Goal: Check status: Check status

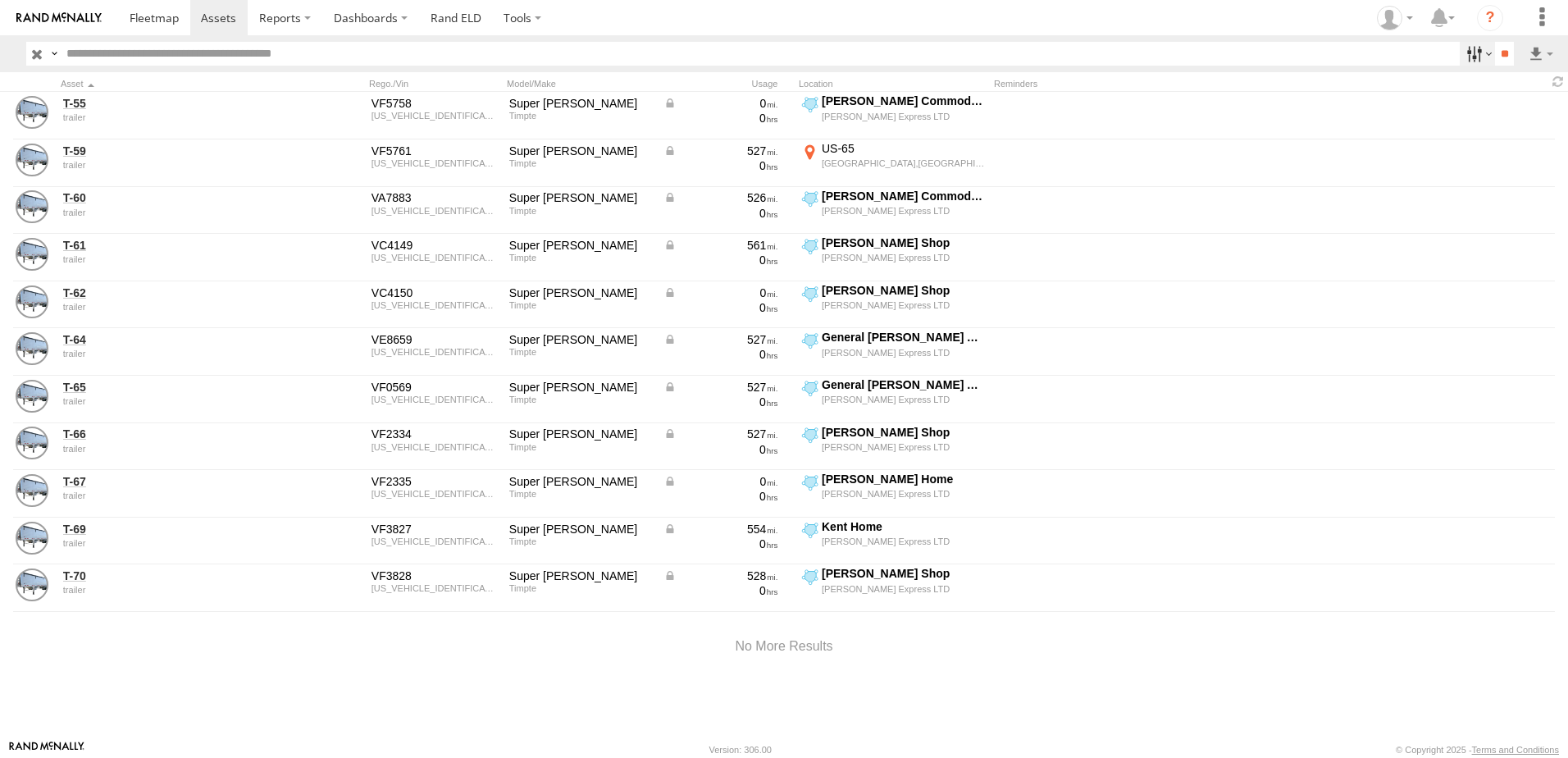
click at [1460, 51] on label at bounding box center [1478, 53] width 36 height 24
click at [0, 0] on span "Tractor" at bounding box center [0, 0] width 0 height 0
click at [0, 0] on span "trailer" at bounding box center [0, 0] width 0 height 0
click at [1504, 47] on input "**" at bounding box center [1504, 53] width 19 height 24
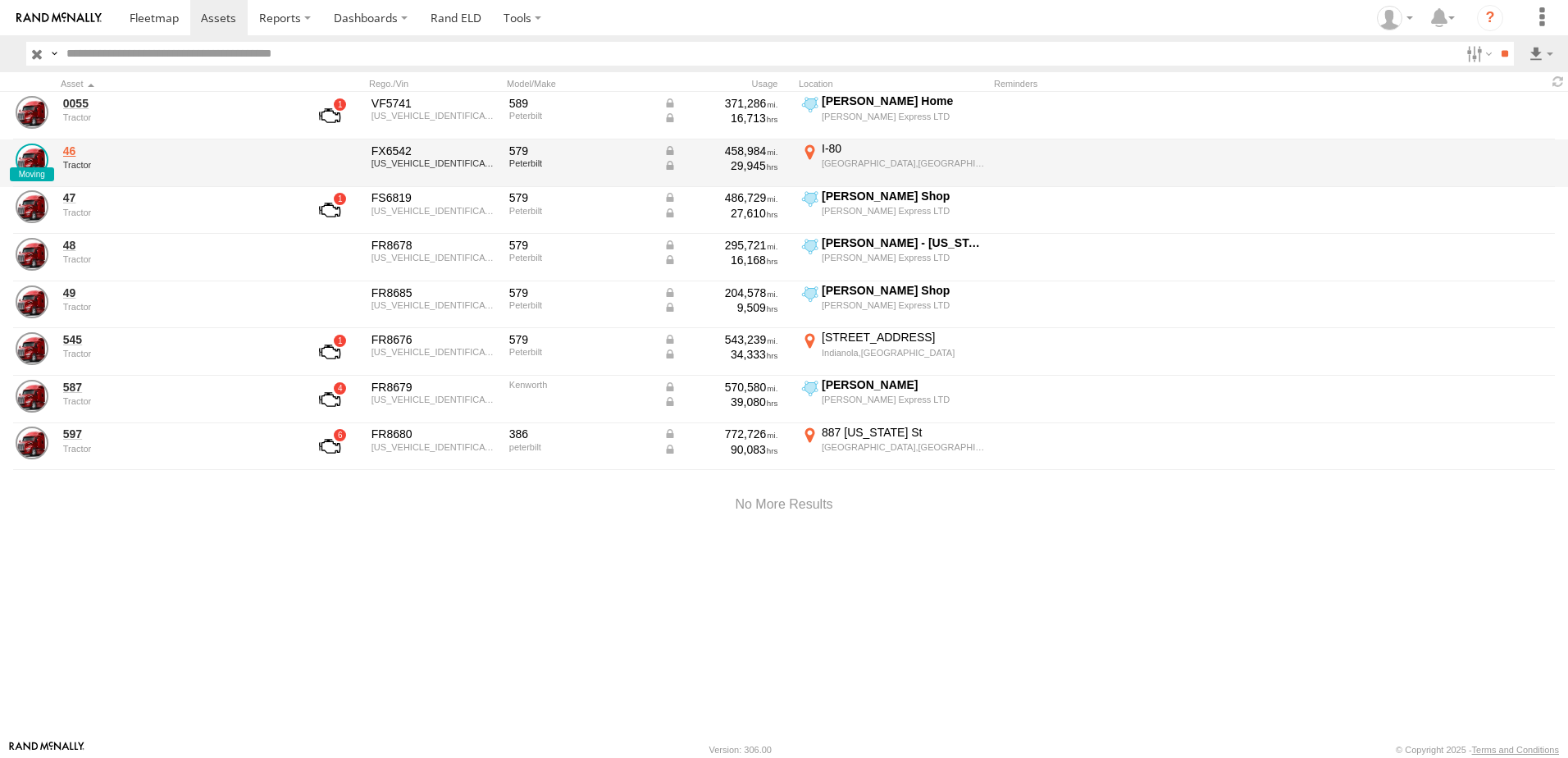
click at [73, 146] on link "46" at bounding box center [176, 150] width 225 height 15
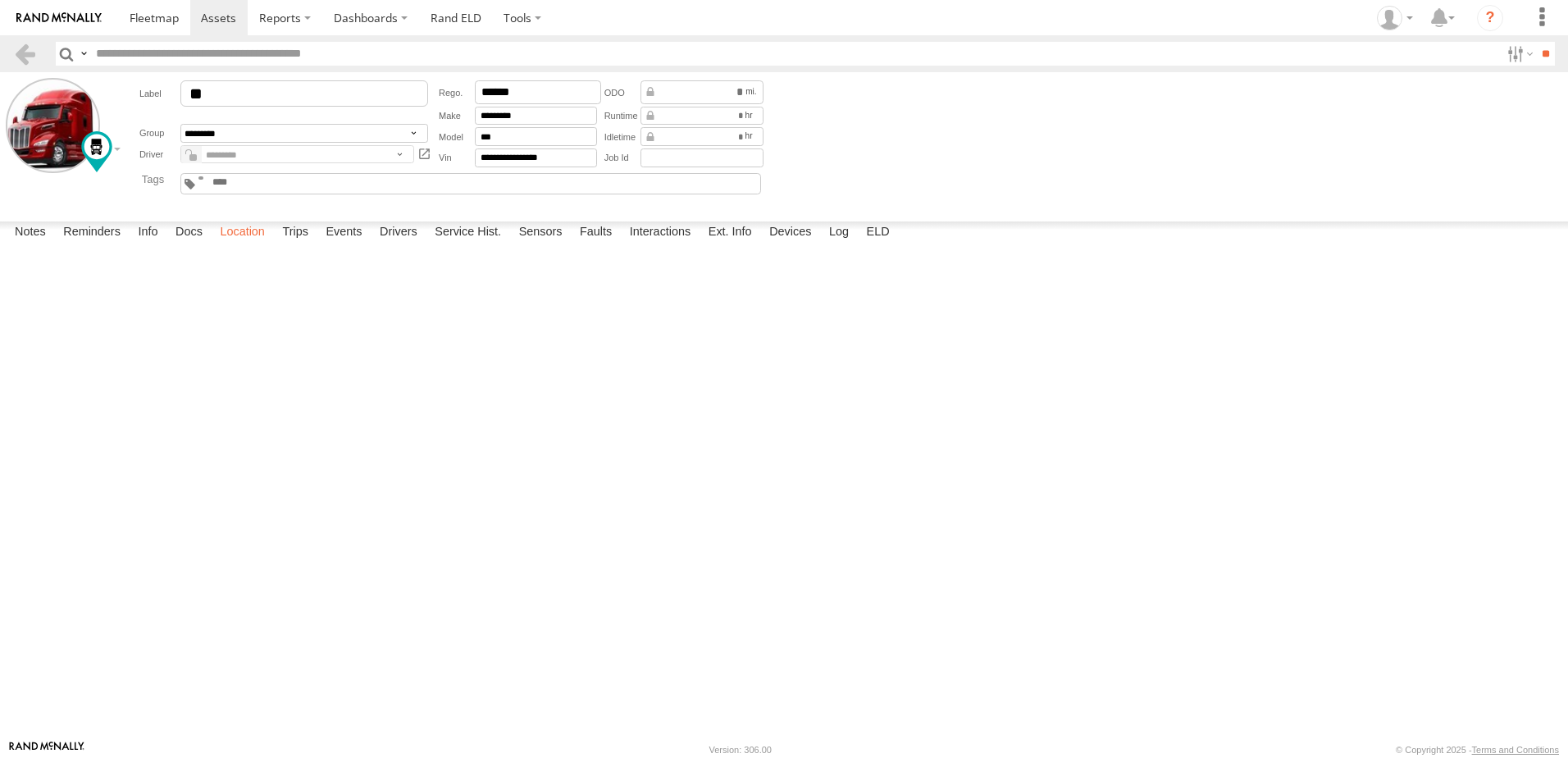
click at [249, 245] on label "Location" at bounding box center [242, 232] width 61 height 23
click at [681, 245] on label "Interactions" at bounding box center [660, 232] width 78 height 23
